Goal: Task Accomplishment & Management: Manage account settings

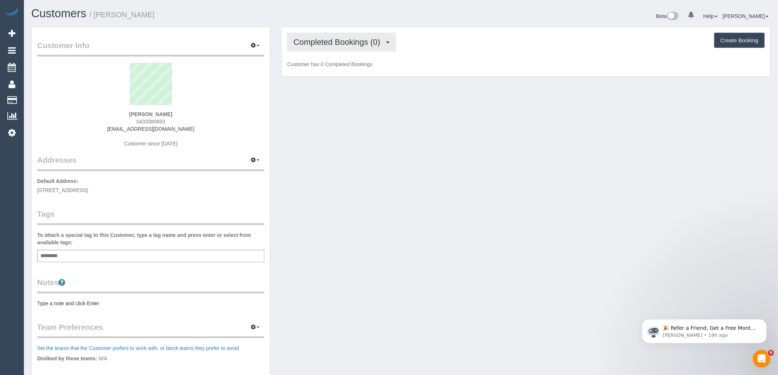
click at [370, 42] on span "Completed Bookings (0)" at bounding box center [338, 41] width 90 height 9
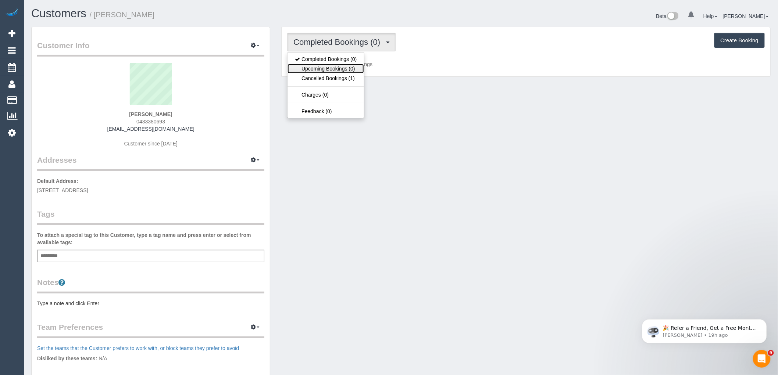
click at [355, 66] on link "Upcoming Bookings (0)" at bounding box center [325, 69] width 76 height 10
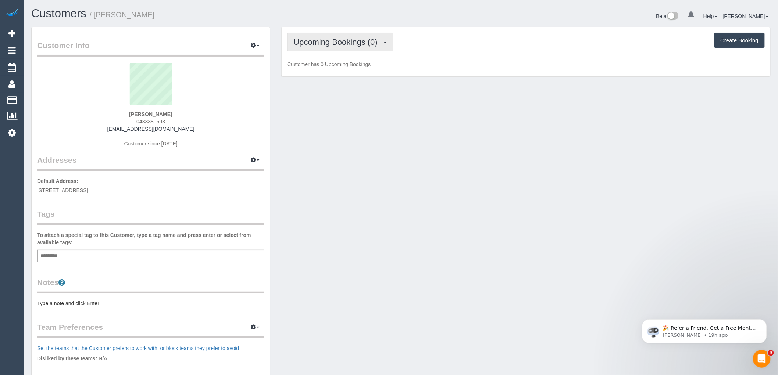
click at [351, 49] on button "Upcoming Bookings (0)" at bounding box center [340, 42] width 106 height 19
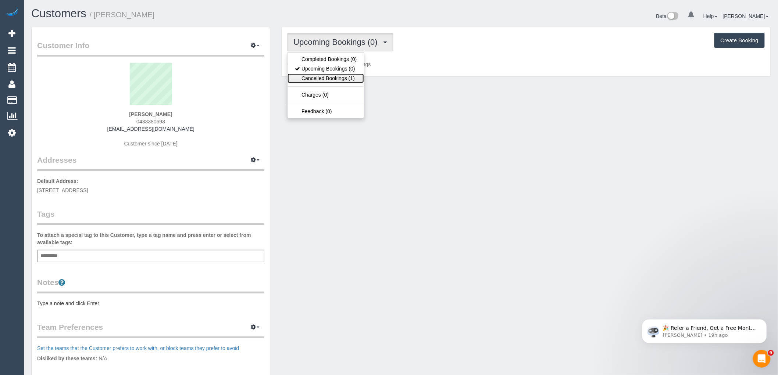
click at [354, 81] on link "Cancelled Bookings (1)" at bounding box center [325, 79] width 76 height 10
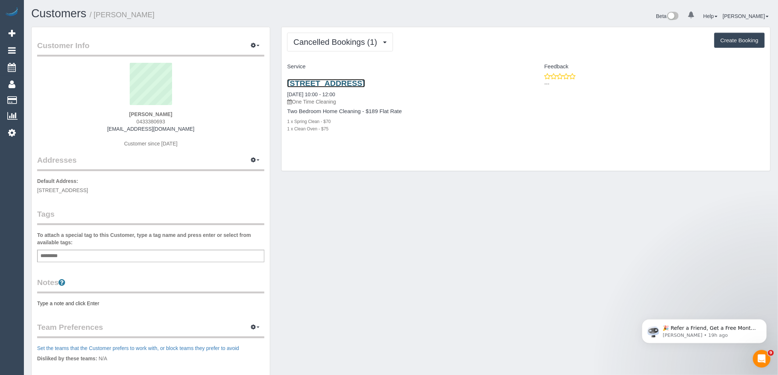
click at [365, 82] on link "3/31 Trevannion Street, Glenroy, VIC 3046" at bounding box center [326, 83] width 78 height 8
click at [734, 38] on button "Create Booking" at bounding box center [739, 40] width 50 height 15
select select "VIC"
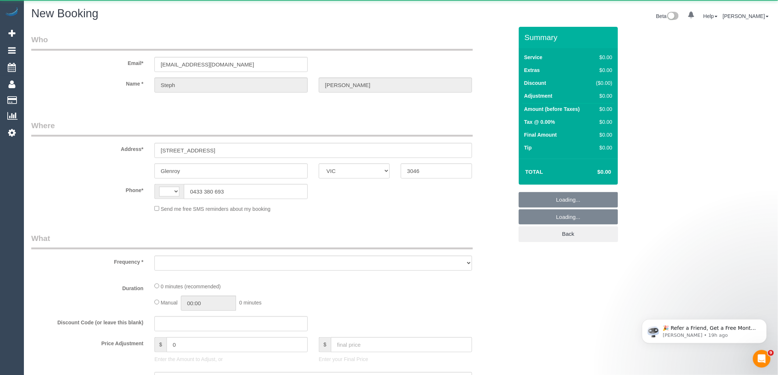
select select "string:AU"
select select "object:1436"
select select "string:stripe-pm_1SGcup2GScqysDRVPq6djbYh"
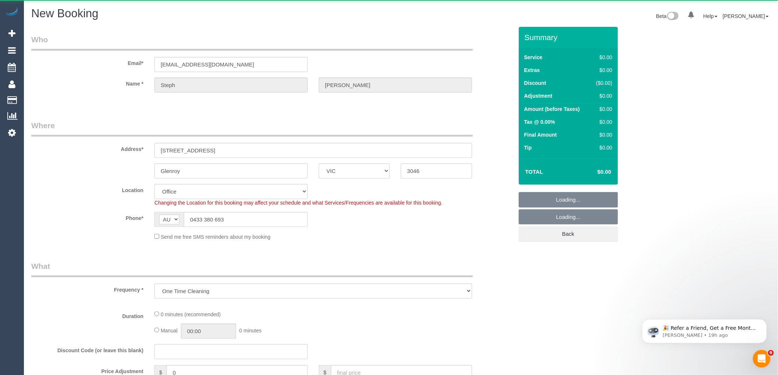
select select "object:1441"
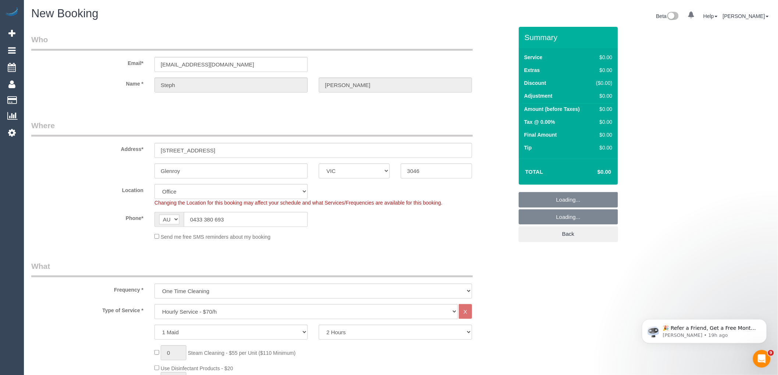
select select "61"
select select "object:2903"
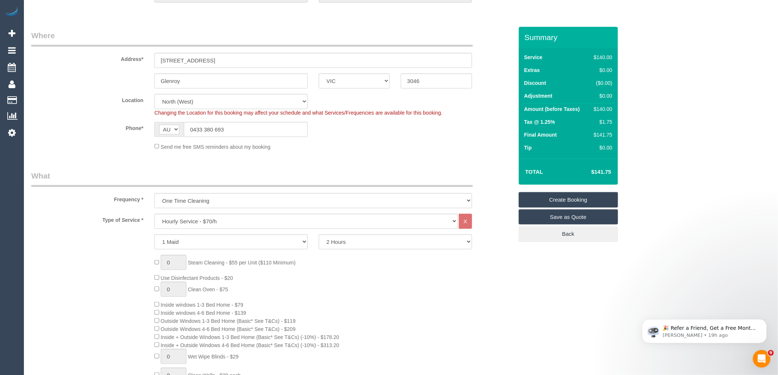
scroll to position [122, 0]
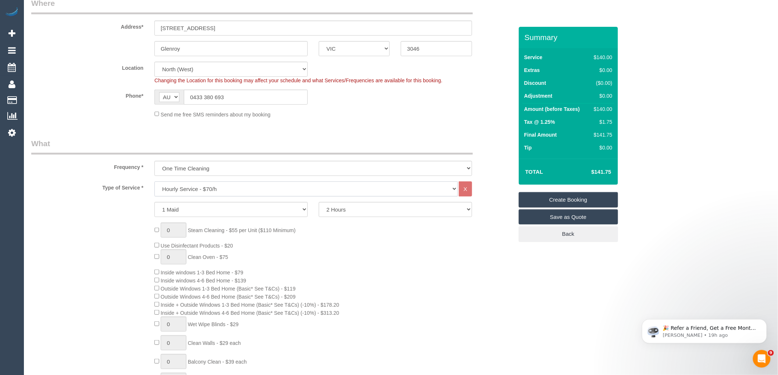
click at [236, 187] on select "Hourly Service - $70/h Hourly Service - $65/h Hourly Service - $60/h Hourly Ser…" at bounding box center [305, 189] width 303 height 15
click at [239, 187] on select "Hourly Service - $70/h Hourly Service - $65/h Hourly Service - $60/h Hourly Ser…" at bounding box center [305, 189] width 303 height 15
select select "211"
click at [154, 182] on select "Hourly Service - $70/h Hourly Service - $65/h Hourly Service - $60/h Hourly Ser…" at bounding box center [305, 189] width 303 height 15
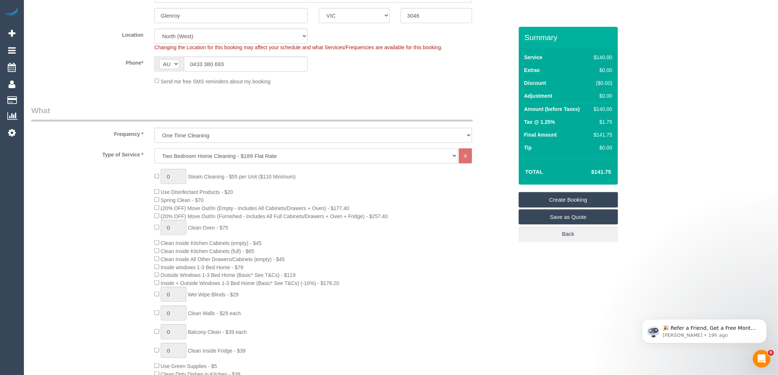
scroll to position [204, 0]
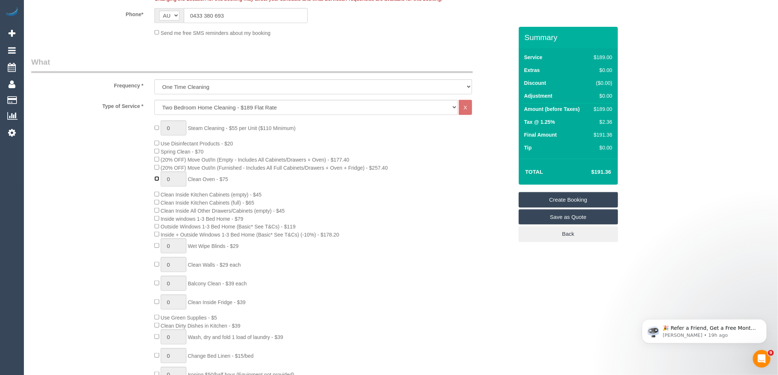
type input "1"
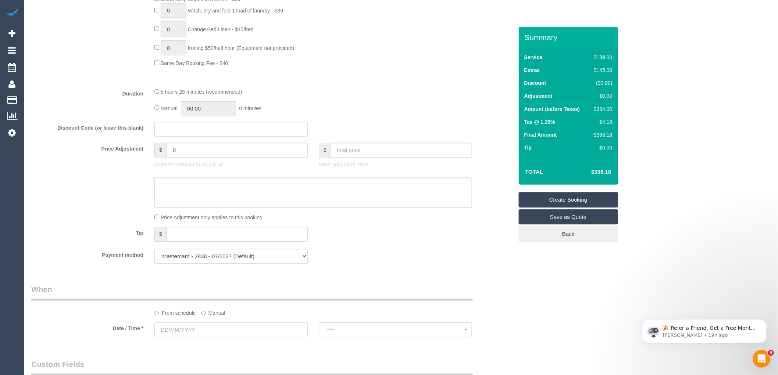
scroll to position [653, 0]
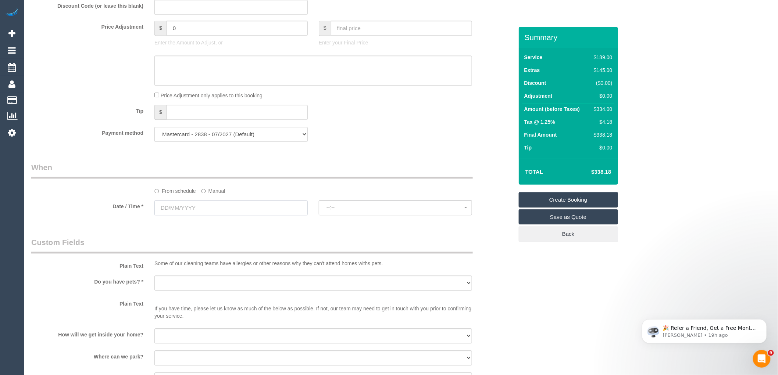
click at [207, 212] on input "text" at bounding box center [230, 207] width 153 height 15
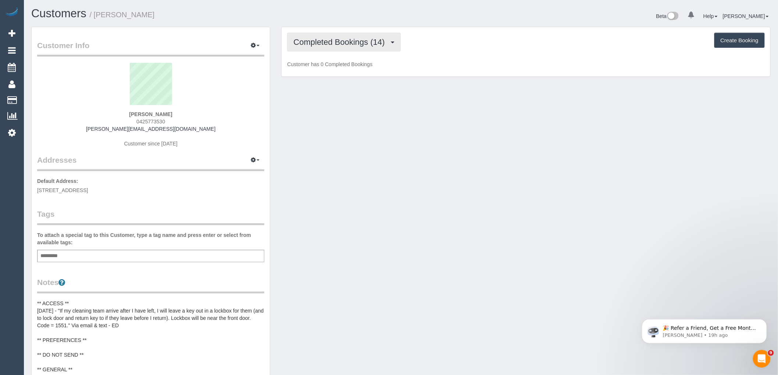
click at [358, 51] on button "Completed Bookings (14)" at bounding box center [343, 42] width 113 height 19
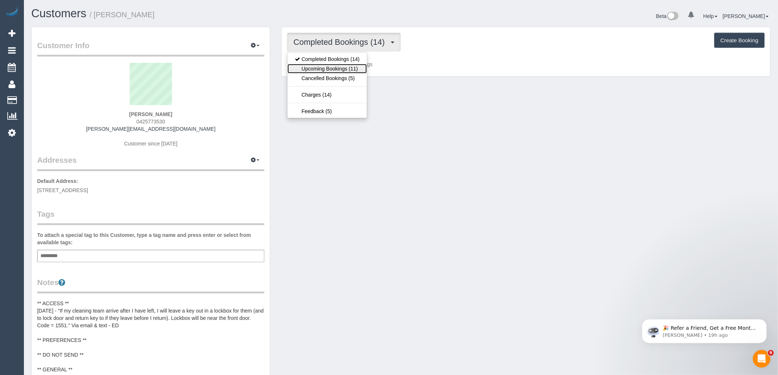
click at [358, 67] on link "Upcoming Bookings (11)" at bounding box center [326, 69] width 79 height 10
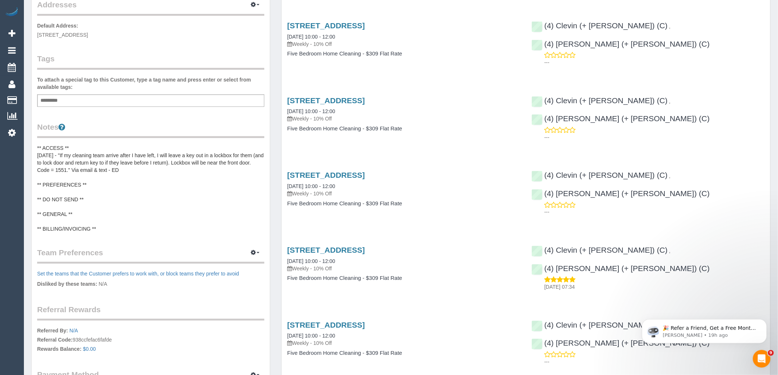
scroll to position [163, 0]
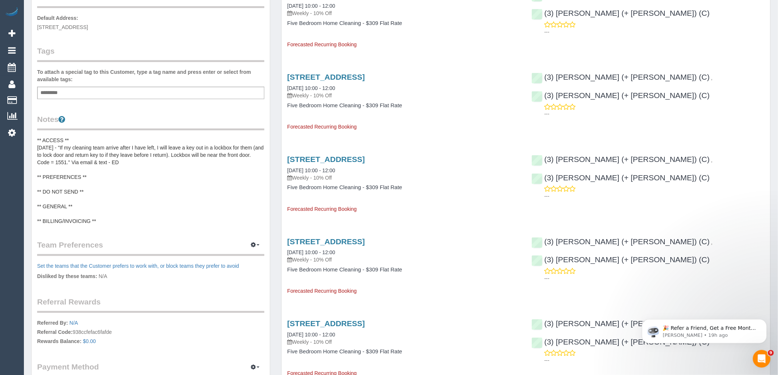
click at [66, 182] on pre "** ACCESS ** [DATE] - "If my cleaning team arrive after I have left, I will lea…" at bounding box center [150, 181] width 227 height 88
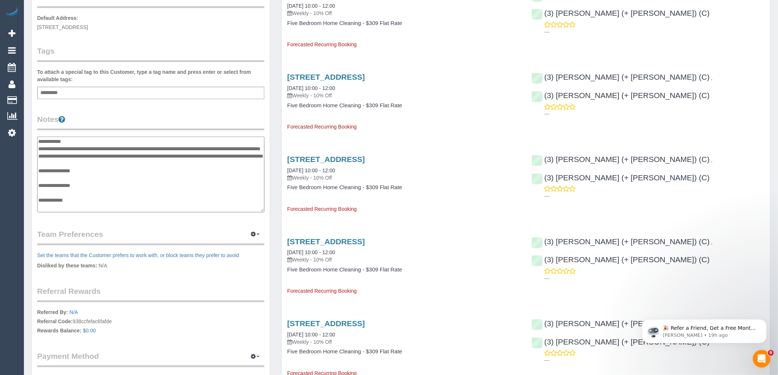
scroll to position [15, 0]
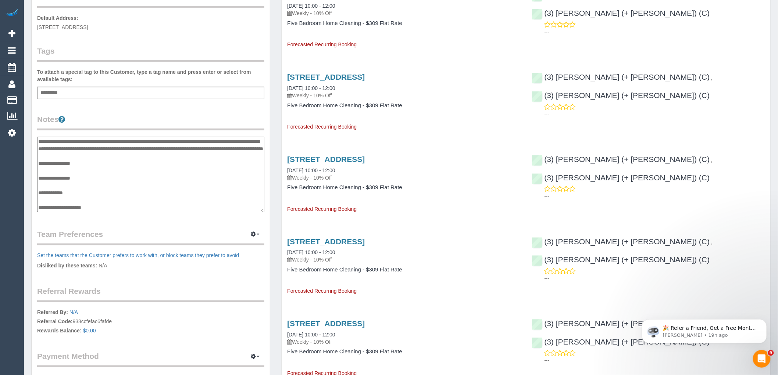
click at [83, 167] on textarea "**********" at bounding box center [150, 175] width 227 height 76
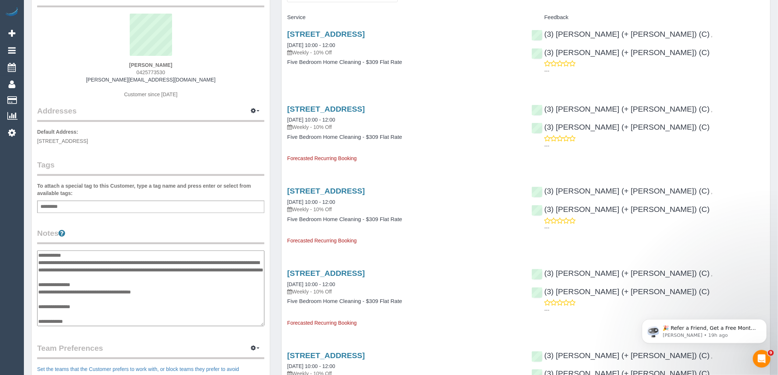
scroll to position [122, 0]
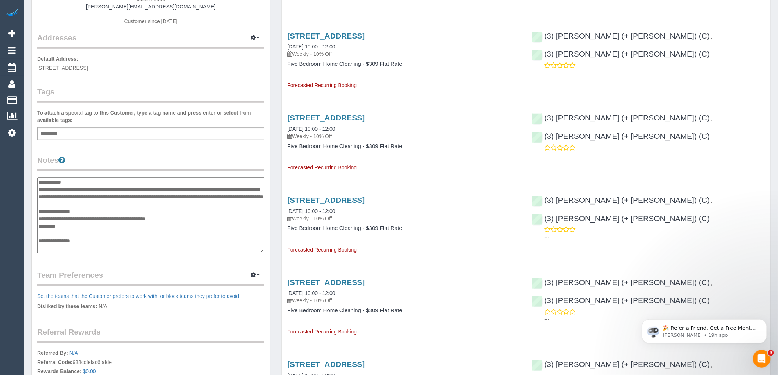
click at [84, 233] on textarea "**********" at bounding box center [150, 216] width 227 height 76
paste textarea "**********"
type textarea "**********"
click at [160, 157] on legend "Notes" at bounding box center [150, 163] width 227 height 17
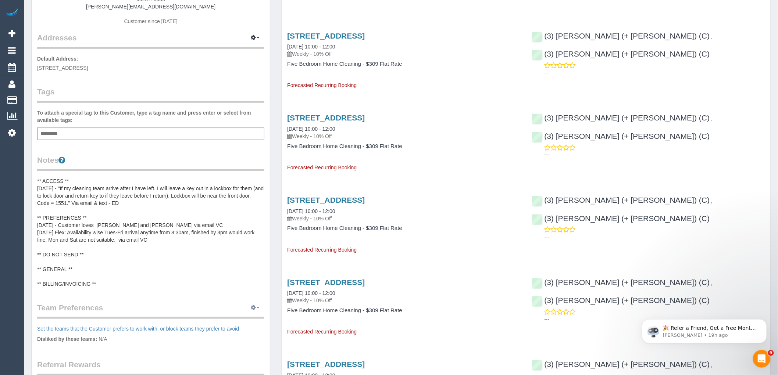
click at [254, 311] on button "button" at bounding box center [255, 308] width 18 height 11
click at [236, 322] on link "Manage Preferences" at bounding box center [232, 322] width 62 height 10
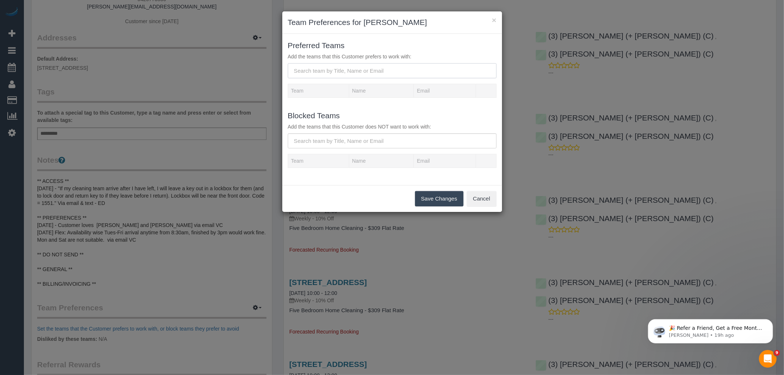
click at [317, 70] on input "text" at bounding box center [392, 70] width 209 height 15
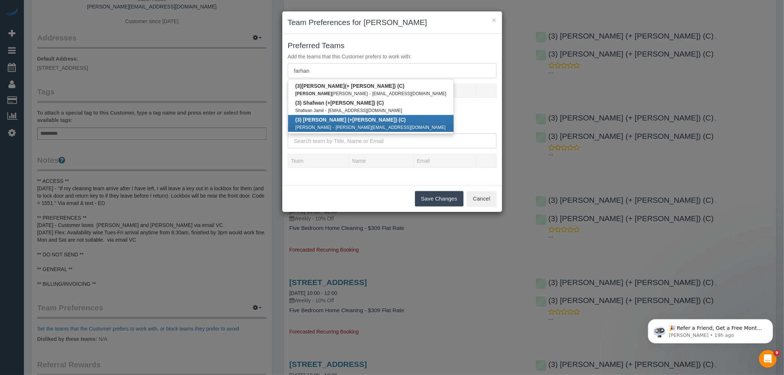
type input "farhan"
click at [325, 119] on b "(3) [PERSON_NAME] (+ [PERSON_NAME] ) (C)" at bounding box center [351, 120] width 111 height 6
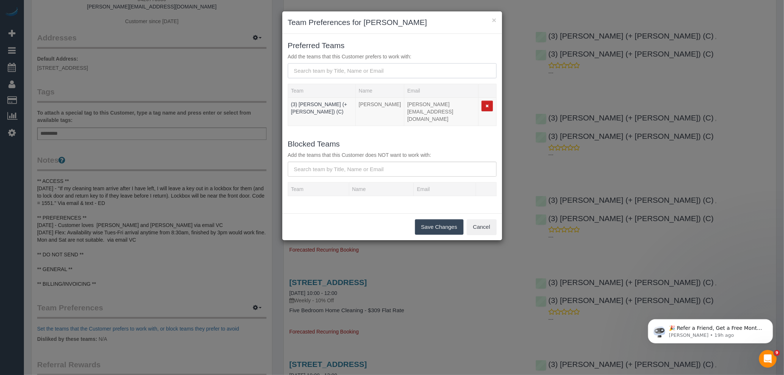
click at [317, 68] on input "text" at bounding box center [392, 70] width 209 height 15
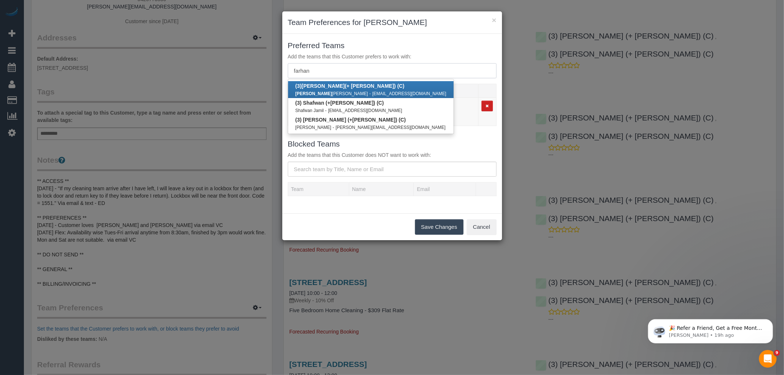
type input "farhan"
click at [320, 89] on link "(3) [PERSON_NAME] (+ [PERSON_NAME]) (C) [PERSON_NAME] - [EMAIL_ADDRESS][DOMAIN_…" at bounding box center [371, 89] width 166 height 17
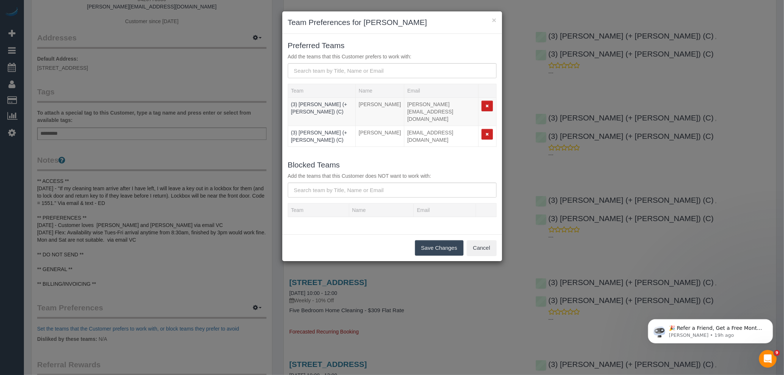
click at [443, 240] on button "Save Changes" at bounding box center [439, 247] width 49 height 15
